Goal: Communication & Community: Answer question/provide support

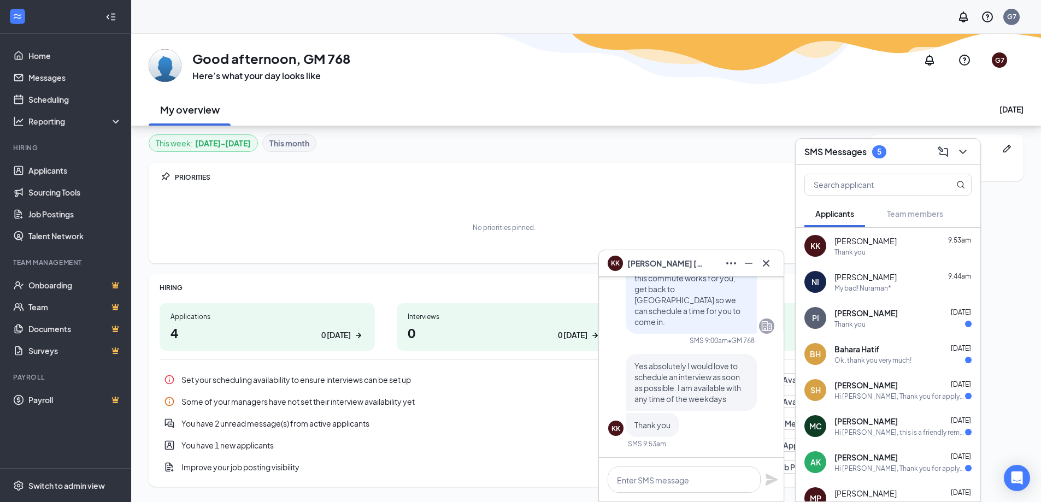
scroll to position [34, 0]
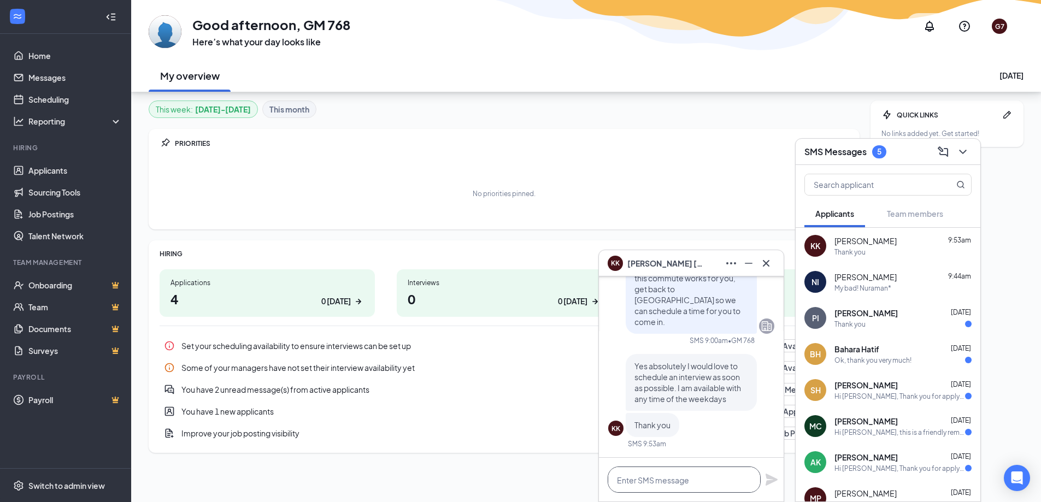
click at [687, 473] on textarea at bounding box center [684, 480] width 153 height 26
click at [617, 481] on textarea "re you available" at bounding box center [684, 480] width 153 height 26
click at [711, 482] on textarea "are you available" at bounding box center [684, 480] width 153 height 26
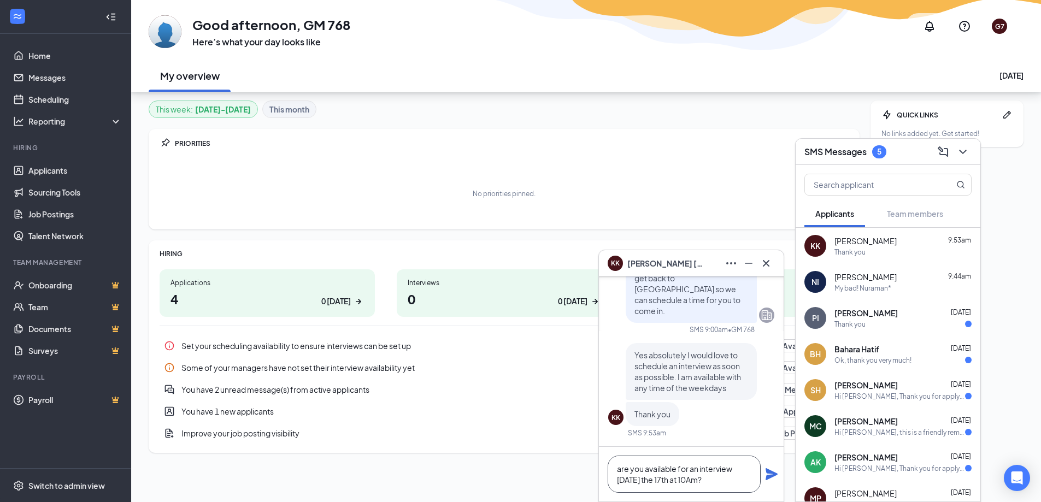
click at [703, 481] on textarea "are you available for an interview [DATE] the 17th at 10Am?" at bounding box center [684, 474] width 153 height 37
click at [700, 476] on textarea "are you available for an interview [DATE] the 17th at 10 am?" at bounding box center [684, 474] width 153 height 37
click at [705, 475] on textarea "are you available for an interview [DATE] the 17th at 10 am?" at bounding box center [684, 474] width 153 height 37
click at [702, 478] on textarea "are you available for an interview [DATE] the 17th at 10 am?" at bounding box center [684, 474] width 153 height 37
type textarea "are you available for an interview [DATE] the 17th at 10am?"
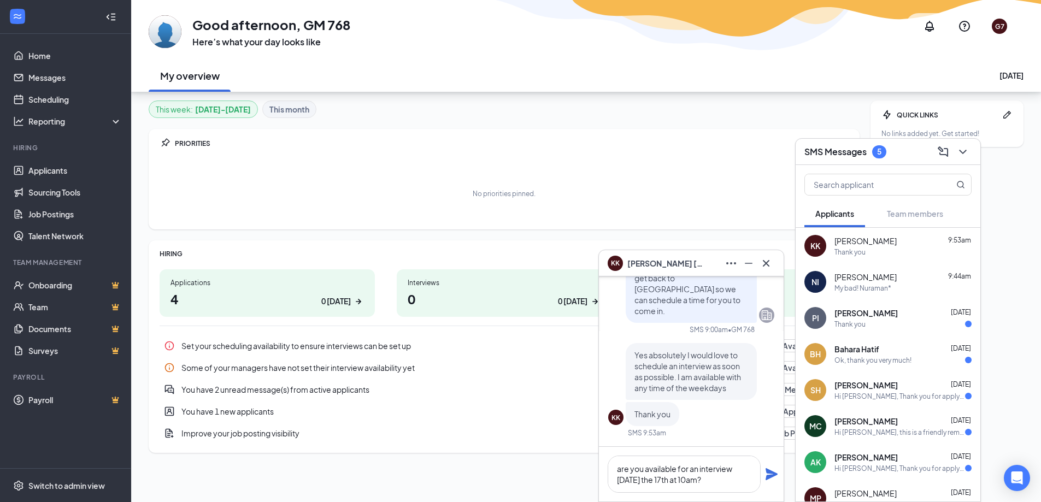
click at [760, 473] on div "are you available for an interview [DATE] the 17th at 10am?" at bounding box center [691, 474] width 185 height 55
click at [775, 475] on icon "Plane" at bounding box center [772, 475] width 12 height 12
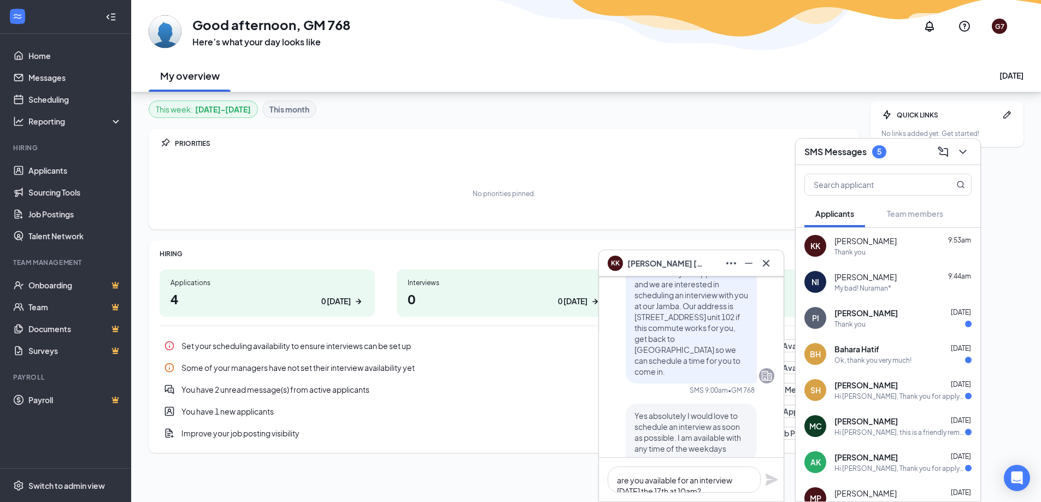
scroll to position [0, 0]
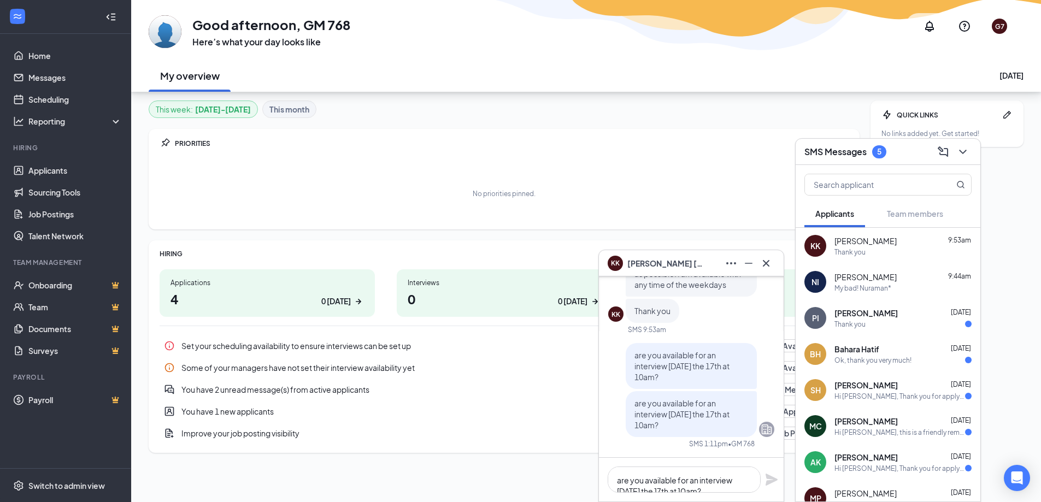
click at [897, 291] on div "My bad! Nuraman*" at bounding box center [903, 288] width 137 height 9
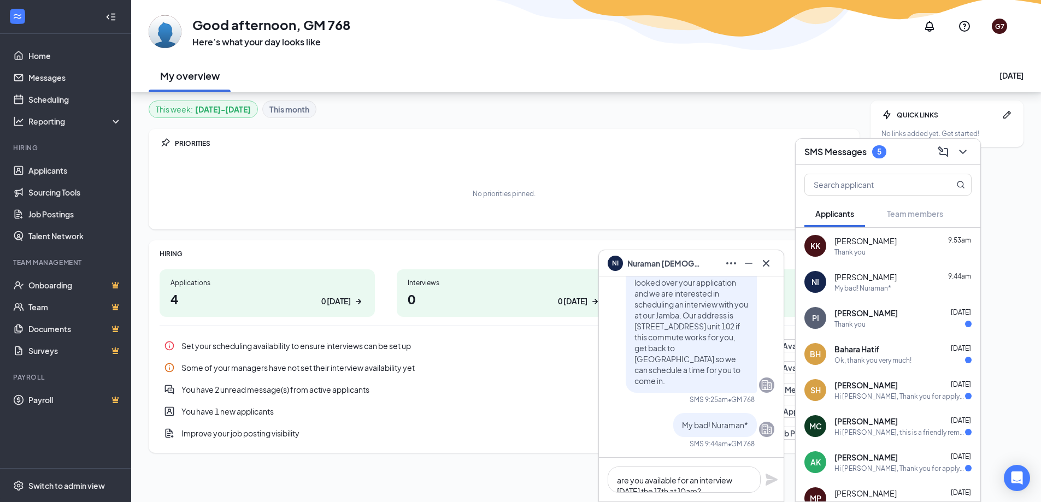
click at [909, 243] on div "[PERSON_NAME] 9:53am" at bounding box center [903, 241] width 137 height 11
